Goal: Contribute content: Contribute content

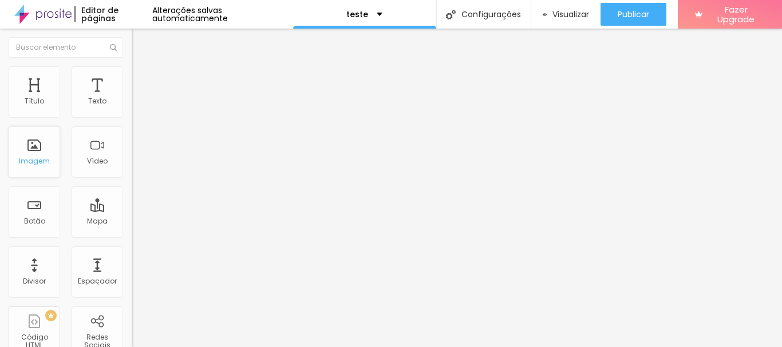
click at [39, 158] on div "Imagem" at bounding box center [34, 161] width 31 height 8
click at [31, 160] on div "Imagem" at bounding box center [34, 161] width 31 height 8
click at [132, 98] on span "Adicionar imagem" at bounding box center [169, 94] width 74 height 10
drag, startPoint x: 507, startPoint y: 239, endPoint x: 417, endPoint y: 207, distance: 95.7
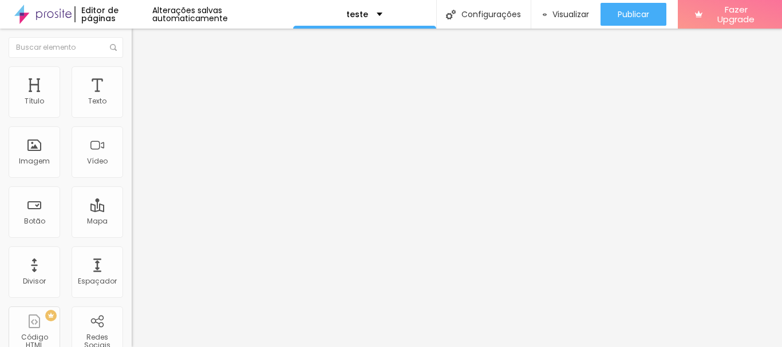
drag, startPoint x: 516, startPoint y: 220, endPoint x: 457, endPoint y: 248, distance: 64.5
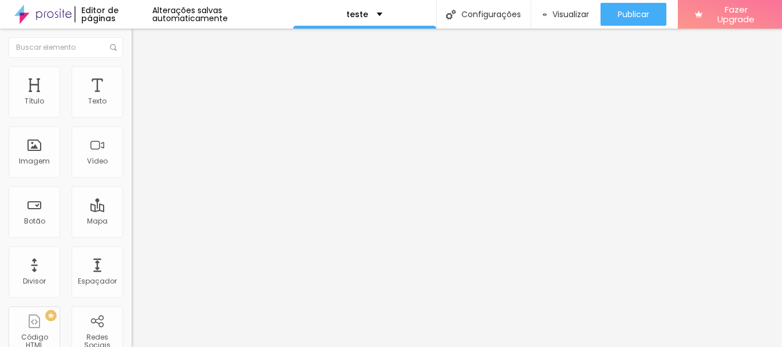
scroll to position [0, 0]
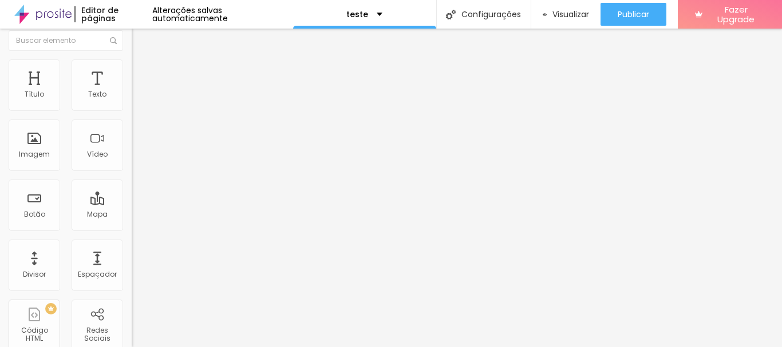
click at [132, 71] on img at bounding box center [137, 76] width 10 height 10
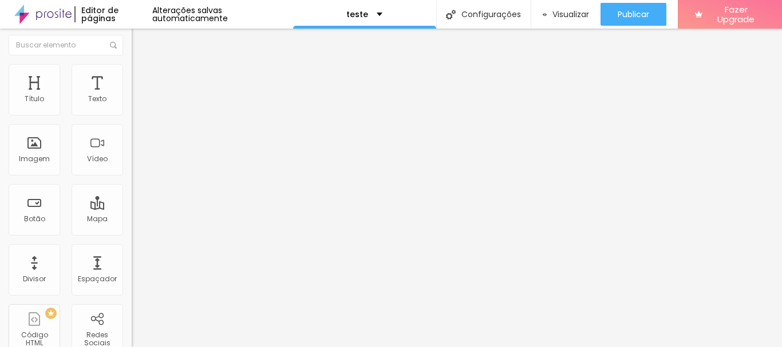
scroll to position [0, 0]
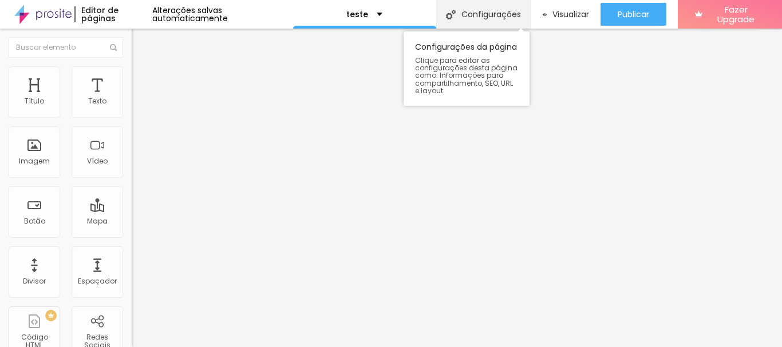
click at [507, 14] on div "Configurações" at bounding box center [483, 14] width 94 height 29
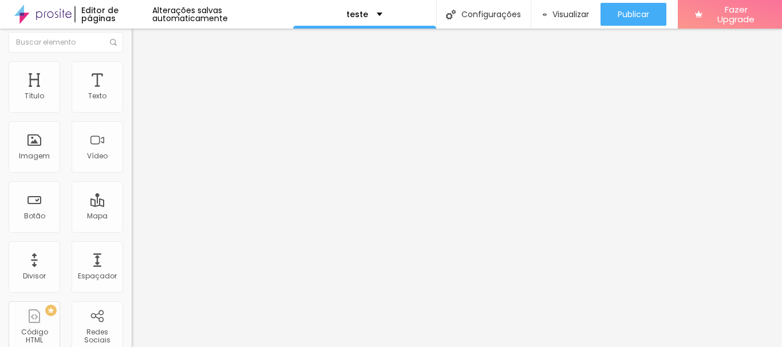
scroll to position [7, 0]
click at [132, 168] on div "Adicionar imagem Descrição da imagem (Alt) Alinhamento Proporção Original Cinem…" at bounding box center [198, 168] width 132 height 172
click at [132, 92] on span "Adicionar imagem" at bounding box center [169, 87] width 74 height 10
drag, startPoint x: 295, startPoint y: 155, endPoint x: 350, endPoint y: 254, distance: 113.0
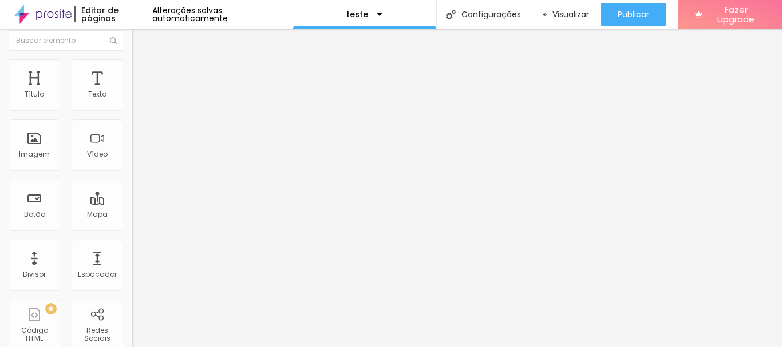
drag, startPoint x: 239, startPoint y: 236, endPoint x: 379, endPoint y: 230, distance: 139.8
